Goal: Information Seeking & Learning: Check status

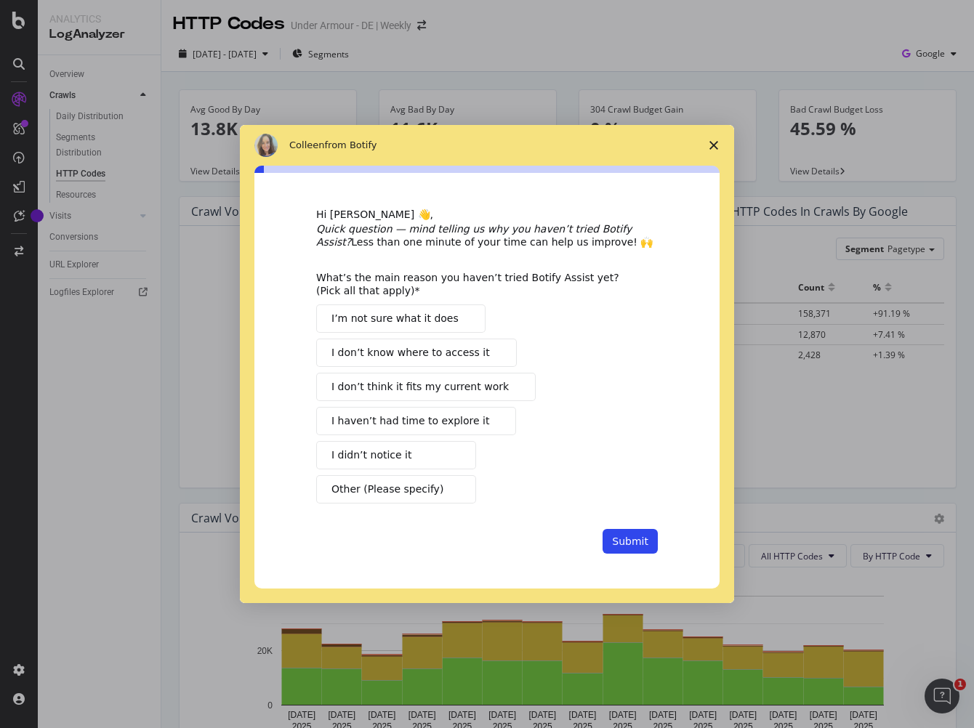
click at [716, 148] on polygon "Close survey" at bounding box center [713, 145] width 9 height 9
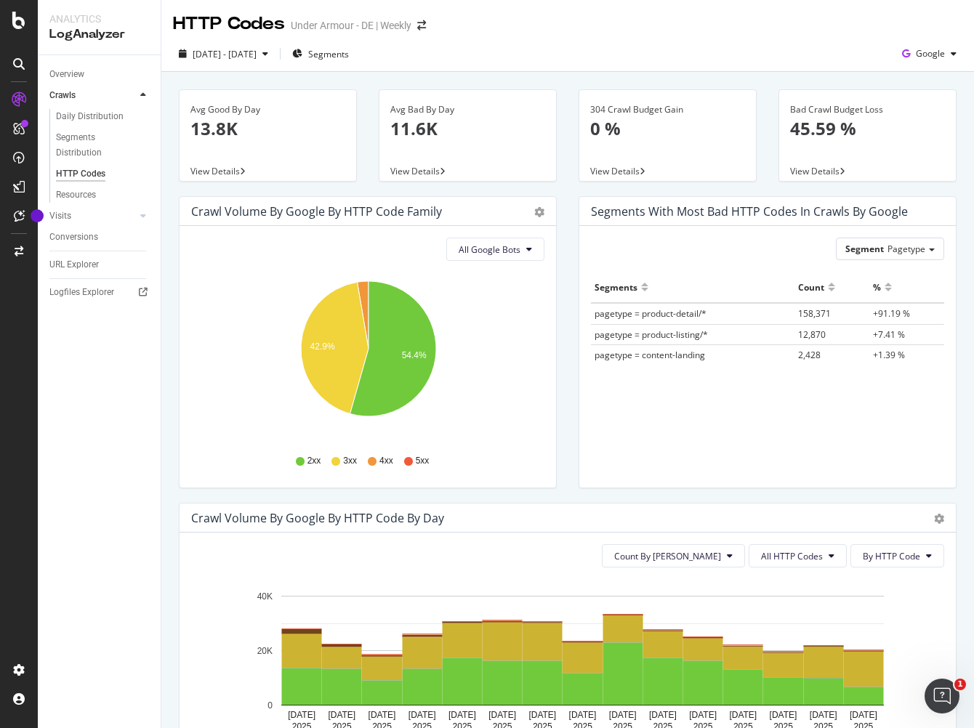
click at [684, 316] on span "pagetype = product-detail/*" at bounding box center [650, 313] width 112 height 12
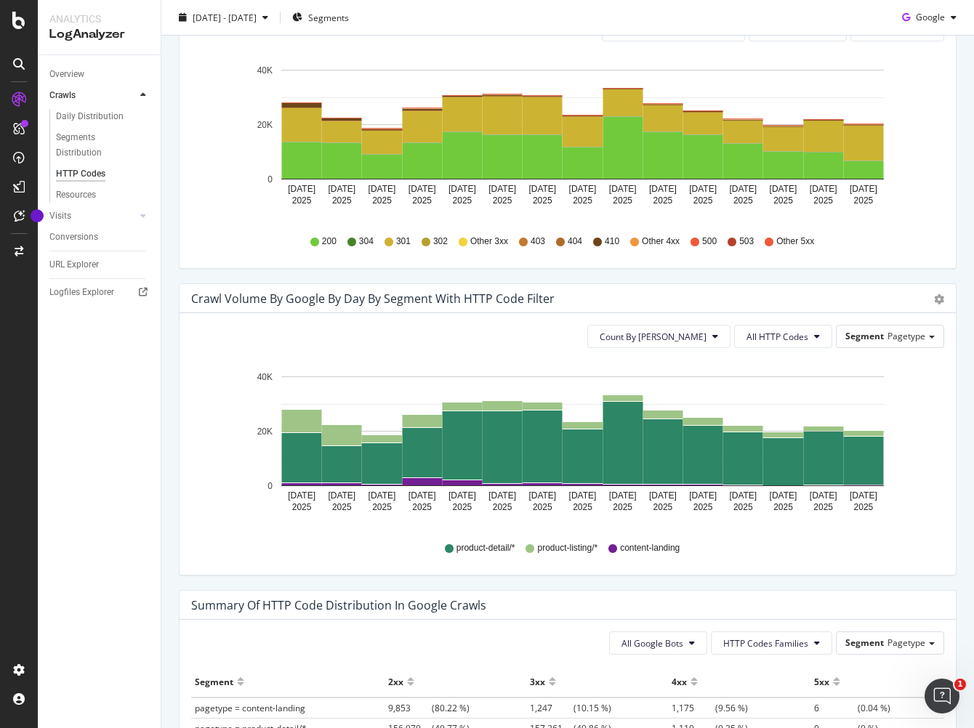
scroll to position [525, 0]
click at [139, 212] on div at bounding box center [143, 216] width 15 height 15
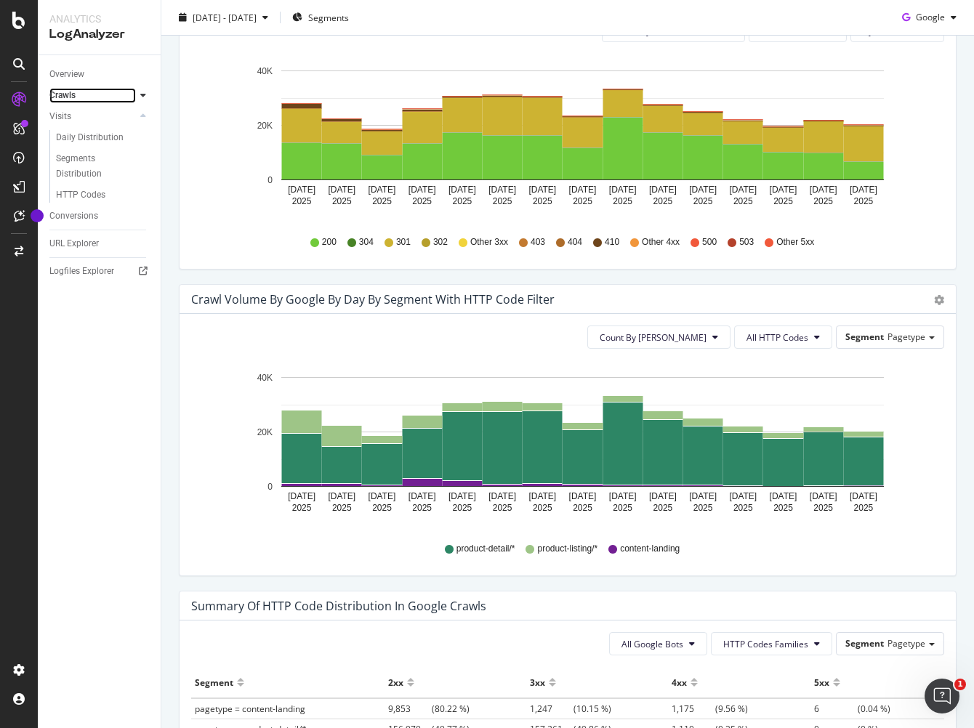
click at [134, 100] on link "Crawls" at bounding box center [92, 95] width 86 height 15
